Goal: Find specific page/section: Find specific page/section

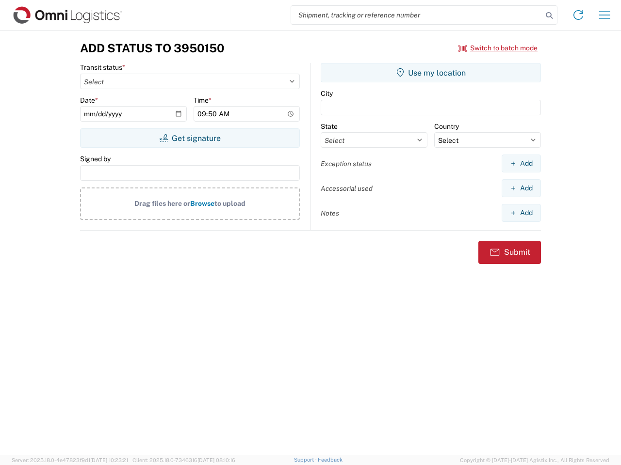
click at [416, 15] on input "search" at bounding box center [416, 15] width 251 height 18
click at [549, 16] on icon at bounding box center [549, 16] width 14 height 14
click at [578, 15] on icon at bounding box center [578, 15] width 16 height 16
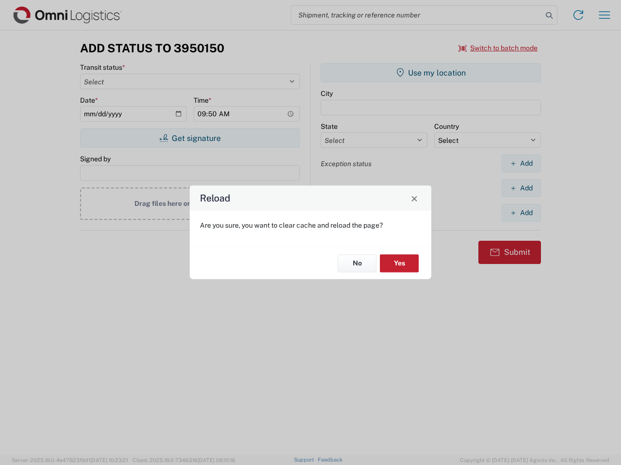
click at [498, 48] on div "Reload Are you sure, you want to clear cache and reload the page? No Yes" at bounding box center [310, 232] width 621 height 465
click at [190, 138] on div "Reload Are you sure, you want to clear cache and reload the page? No Yes" at bounding box center [310, 232] width 621 height 465
click at [431, 73] on div "Reload Are you sure, you want to clear cache and reload the page? No Yes" at bounding box center [310, 232] width 621 height 465
click at [521, 163] on div "Reload Are you sure, you want to clear cache and reload the page? No Yes" at bounding box center [310, 232] width 621 height 465
click at [521, 188] on div "Reload Are you sure, you want to clear cache and reload the page? No Yes" at bounding box center [310, 232] width 621 height 465
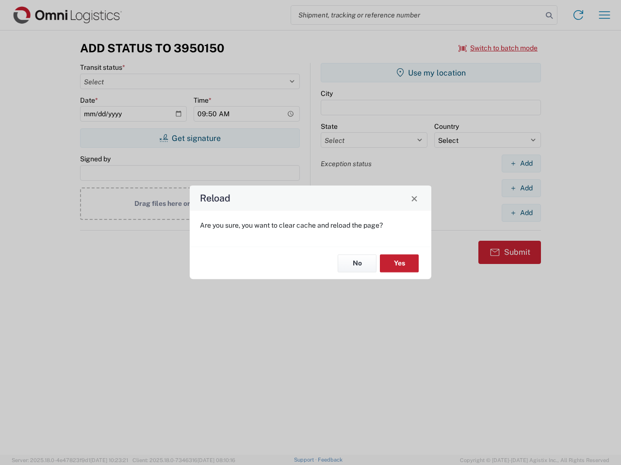
click at [521, 213] on div "Reload Are you sure, you want to clear cache and reload the page? No Yes" at bounding box center [310, 232] width 621 height 465
